Goal: Navigation & Orientation: Find specific page/section

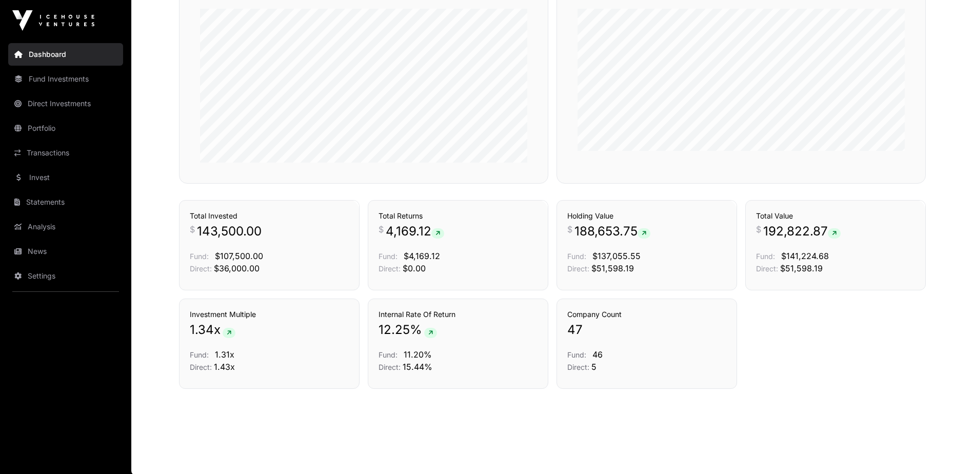
scroll to position [644, 0]
click at [48, 153] on link "Transactions" at bounding box center [65, 153] width 115 height 23
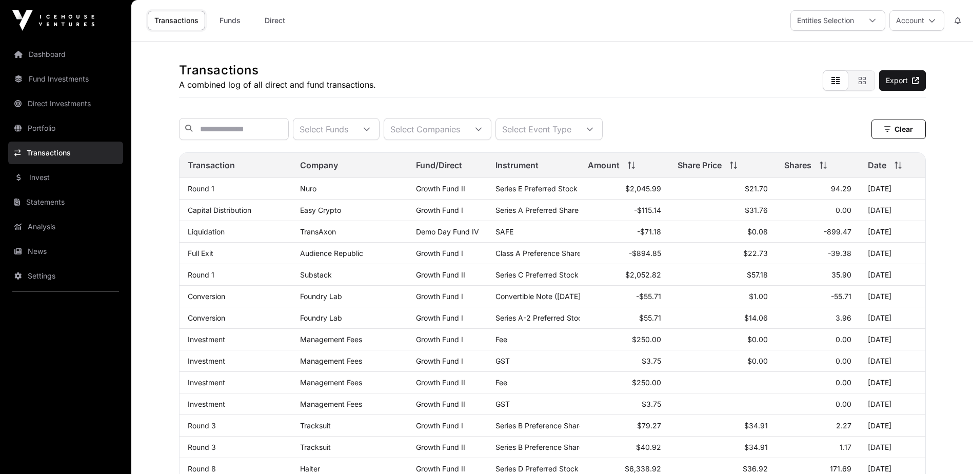
click at [37, 255] on link "News" at bounding box center [65, 251] width 115 height 23
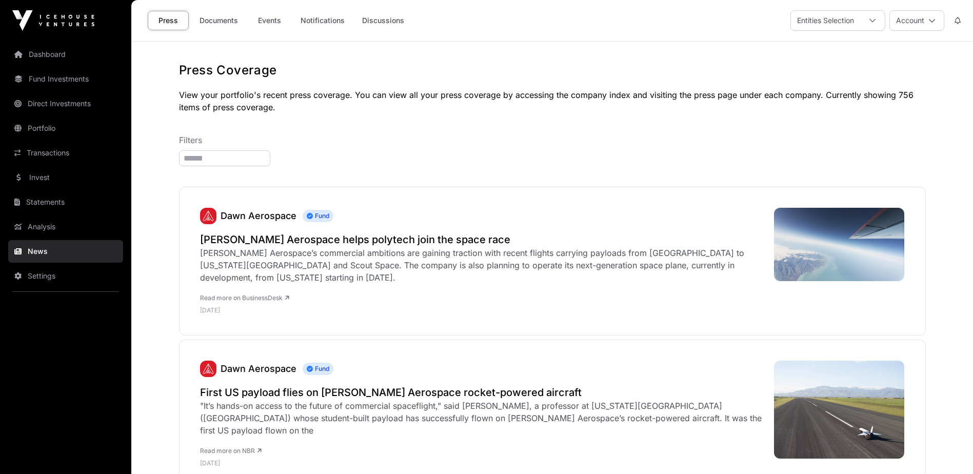
click at [219, 19] on link "Documents" at bounding box center [219, 20] width 52 height 19
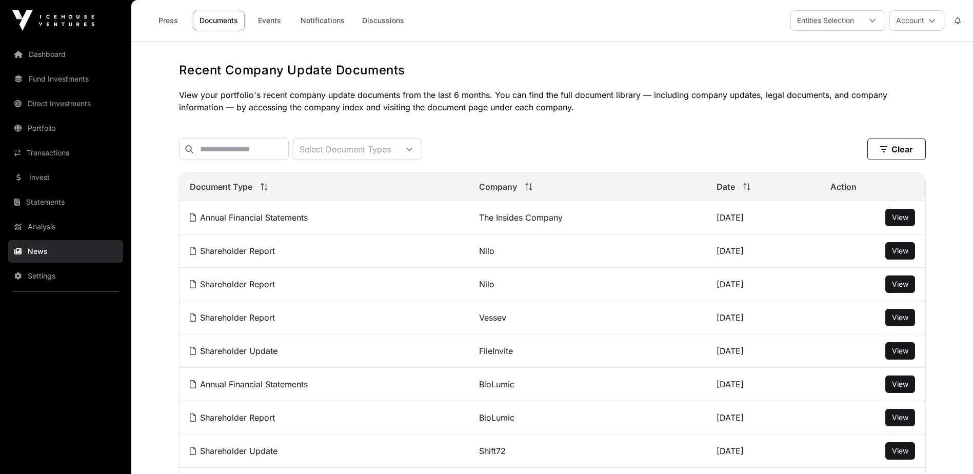
click at [929, 19] on icon at bounding box center [931, 20] width 7 height 7
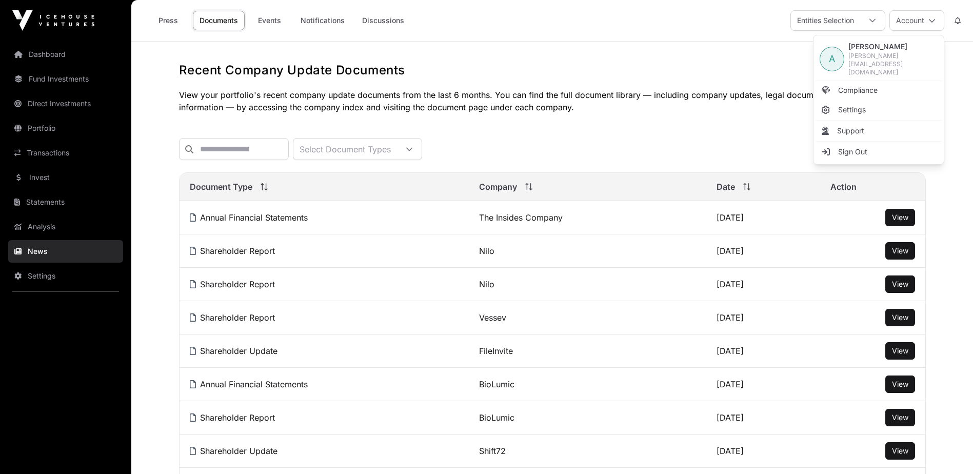
click at [846, 147] on span "Sign Out" at bounding box center [852, 152] width 29 height 10
